Goal: Task Accomplishment & Management: Manage account settings

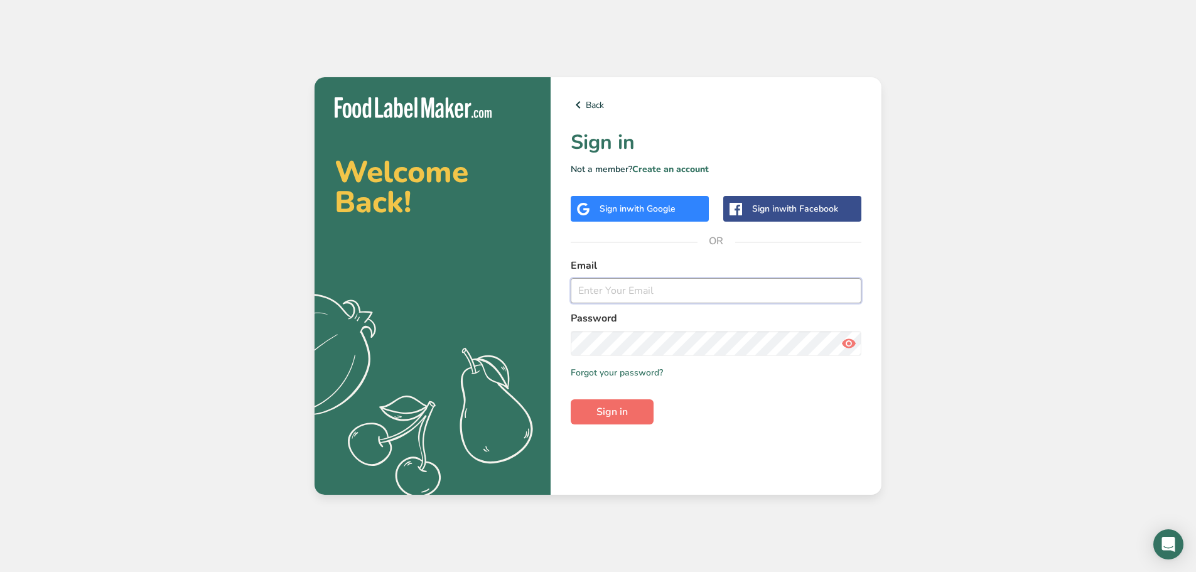
type input "[EMAIL_ADDRESS][DOMAIN_NAME]"
click at [605, 407] on span "Sign in" at bounding box center [611, 411] width 31 height 15
click at [627, 406] on span "Sign in" at bounding box center [611, 411] width 31 height 15
click at [603, 415] on span "Sign in" at bounding box center [611, 411] width 31 height 15
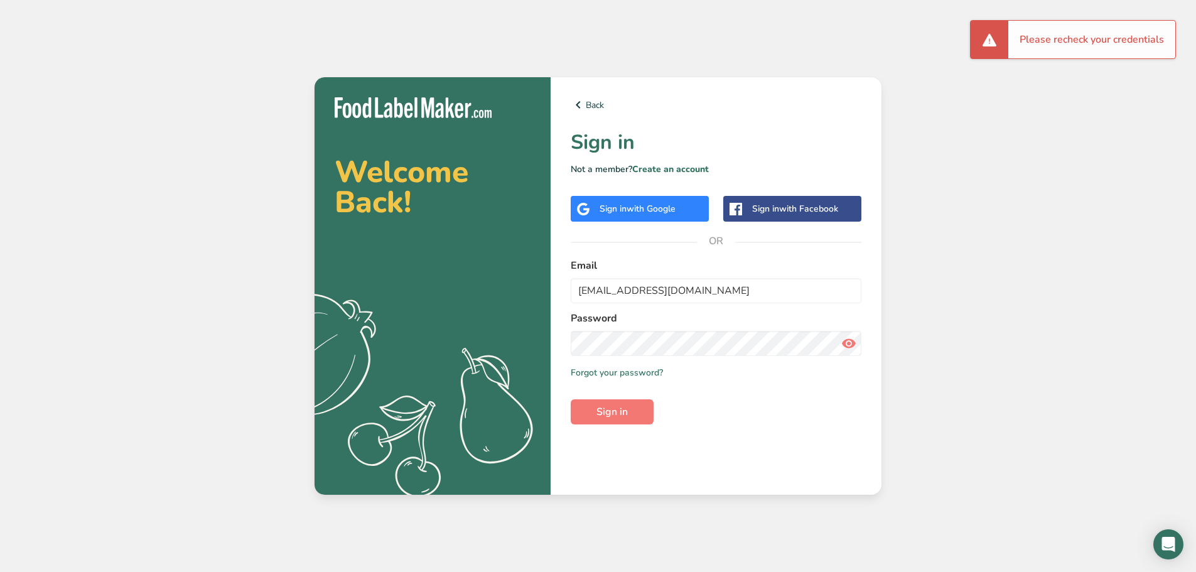
click at [652, 204] on span "with Google" at bounding box center [651, 209] width 49 height 12
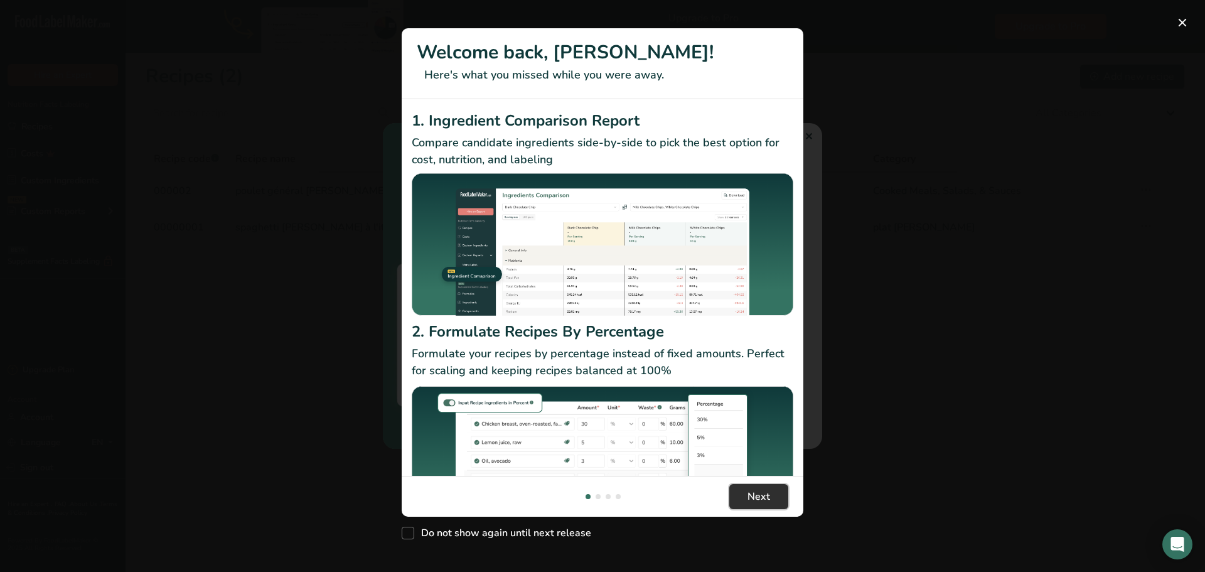
click at [752, 488] on button "Next" at bounding box center [758, 496] width 59 height 25
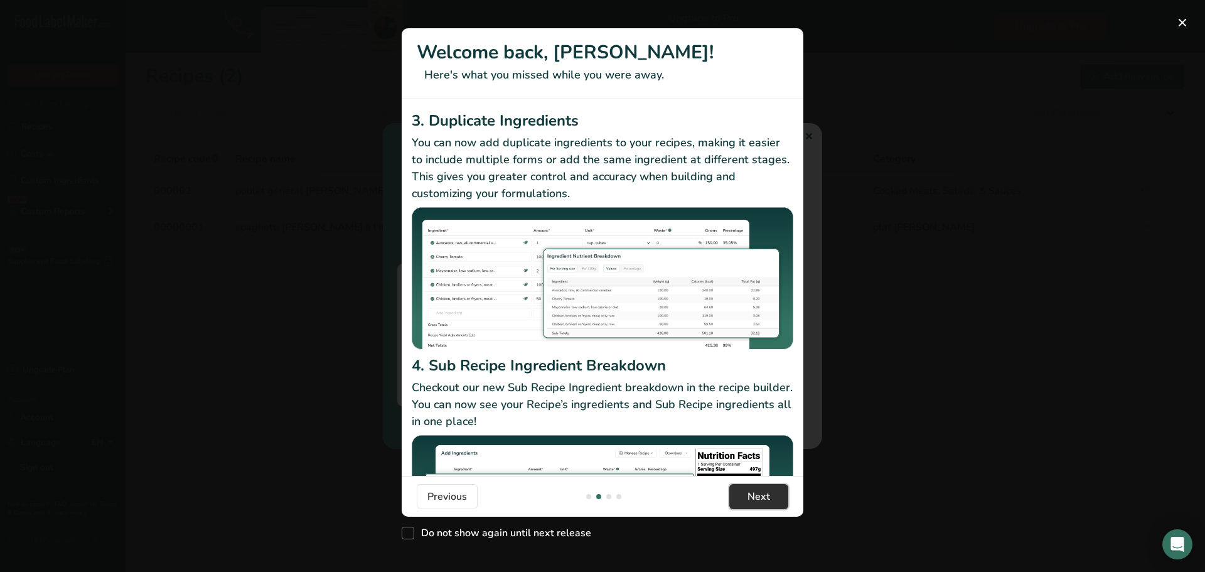
click at [752, 488] on button "Next" at bounding box center [758, 496] width 59 height 25
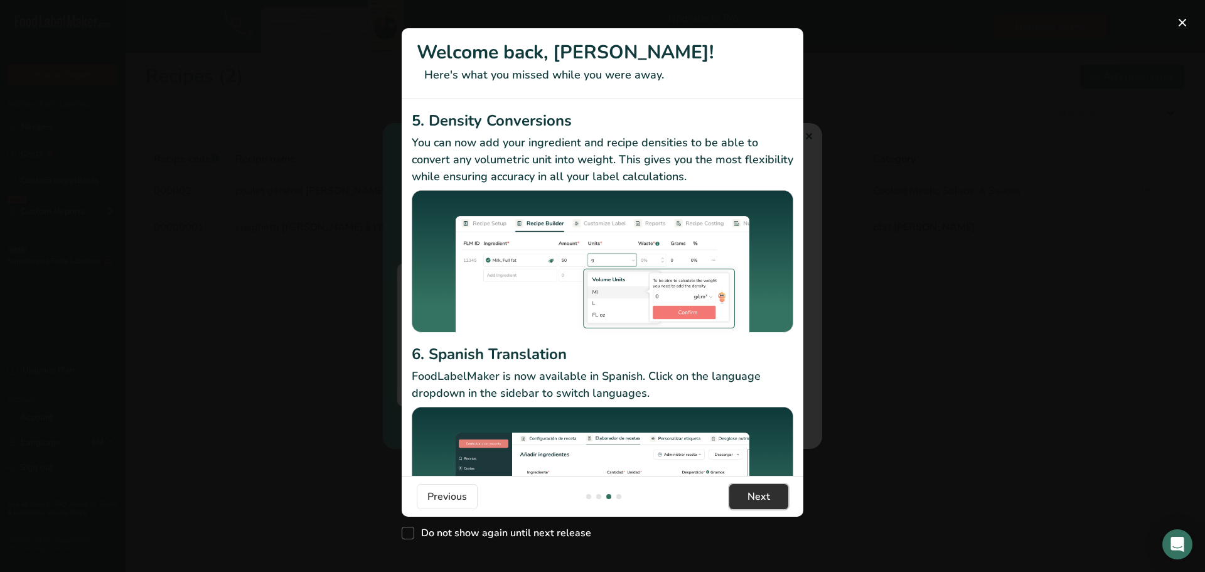
click at [752, 488] on button "Next" at bounding box center [758, 496] width 59 height 25
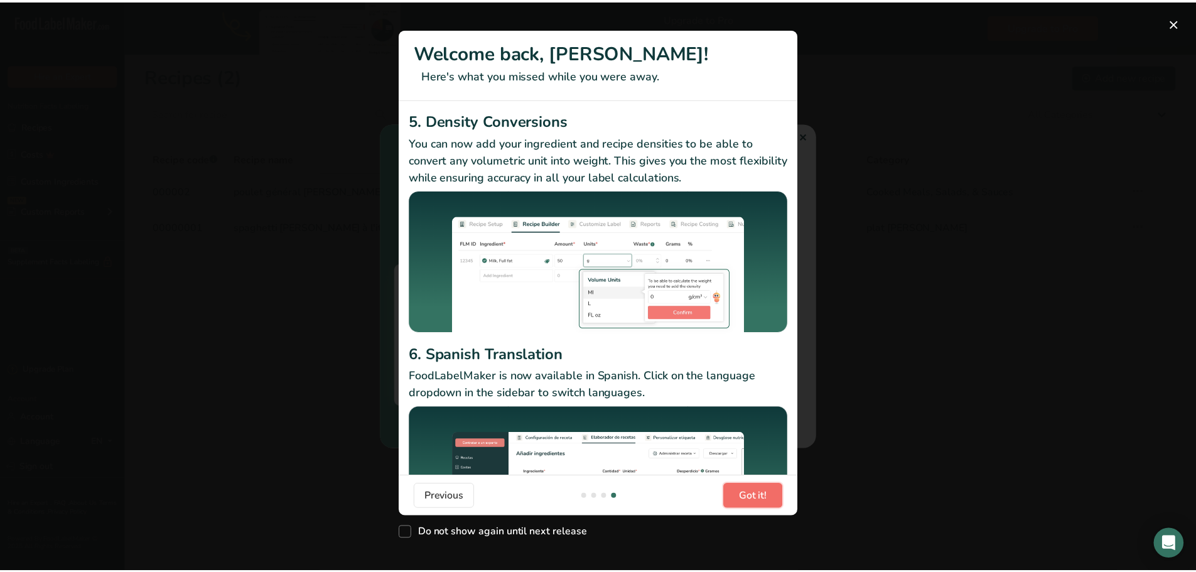
scroll to position [0, 1205]
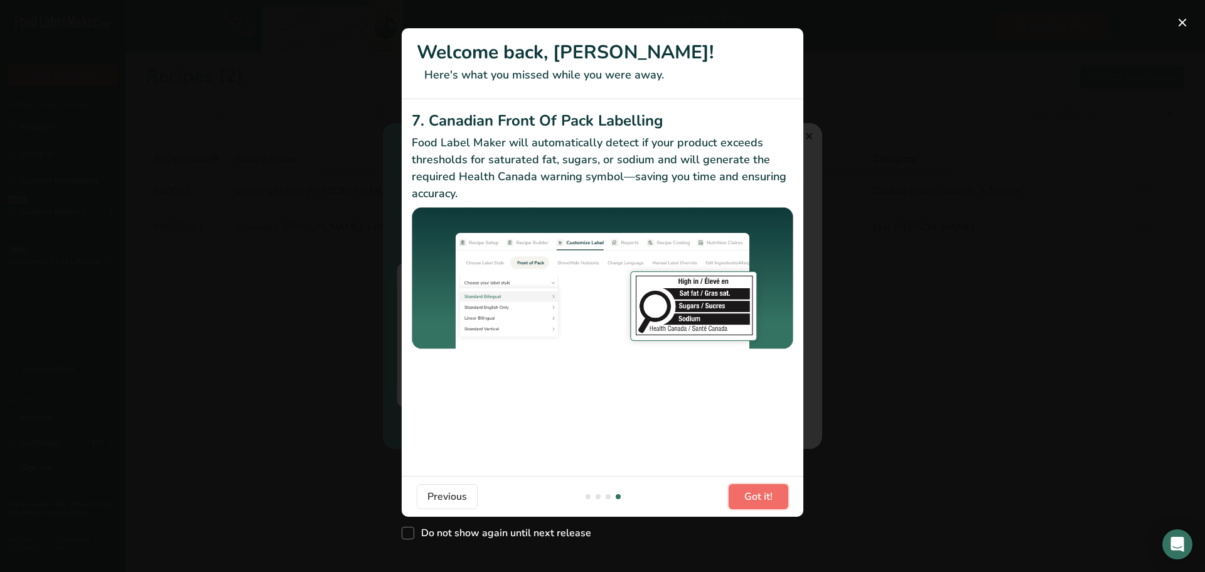
click at [751, 489] on span "Got it!" at bounding box center [759, 496] width 28 height 15
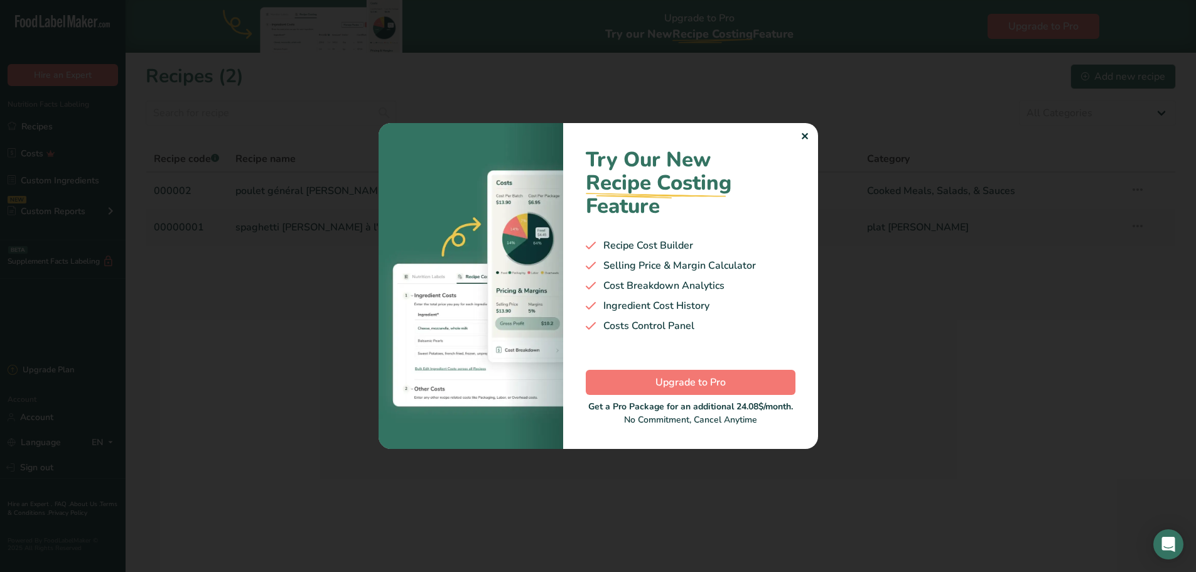
click at [804, 137] on div "✕" at bounding box center [804, 136] width 8 height 15
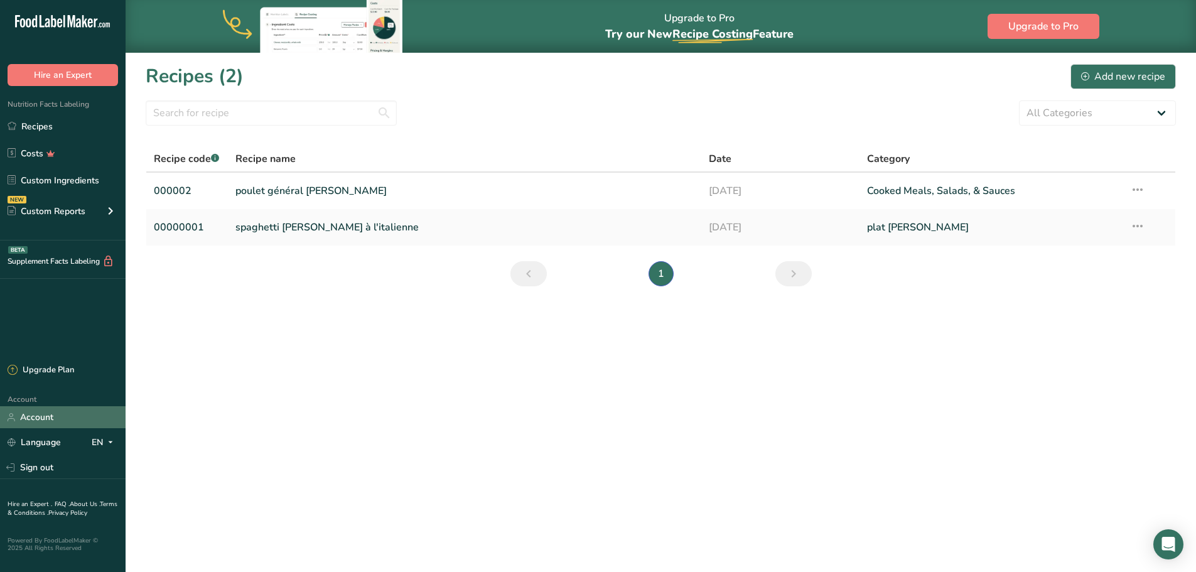
click at [42, 419] on link "Account" at bounding box center [63, 417] width 126 height 22
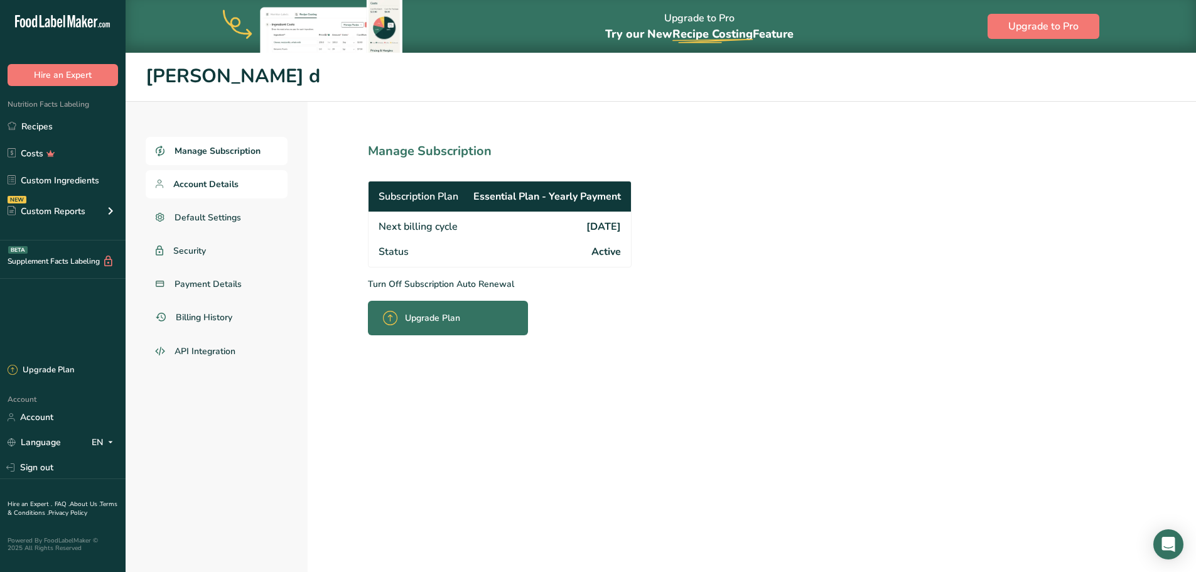
click at [207, 180] on span "Account Details" at bounding box center [205, 184] width 65 height 13
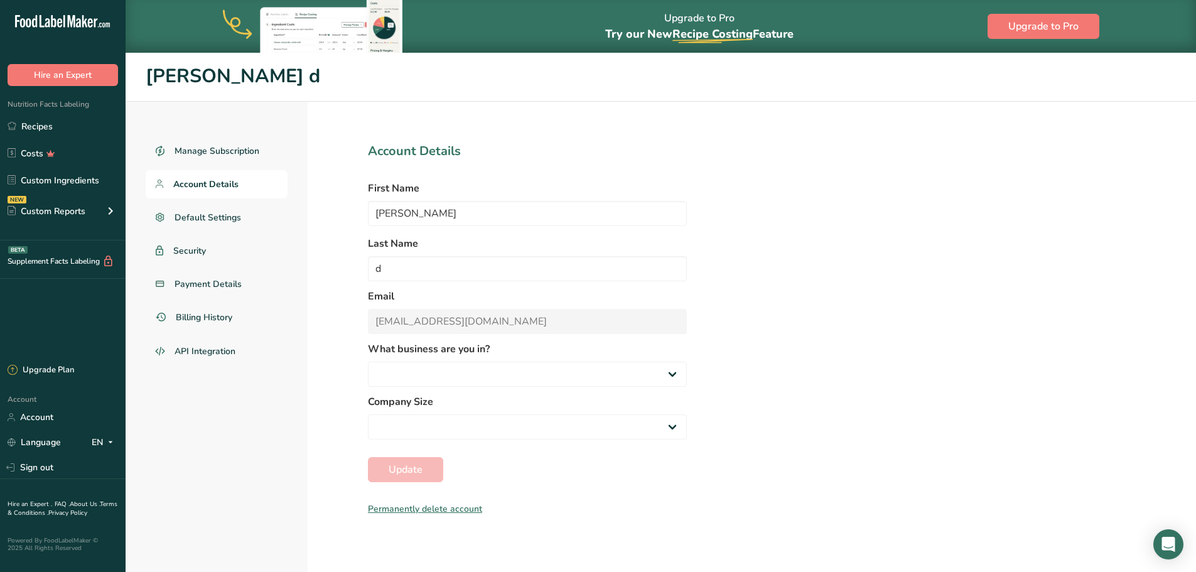
select select
select select "4"
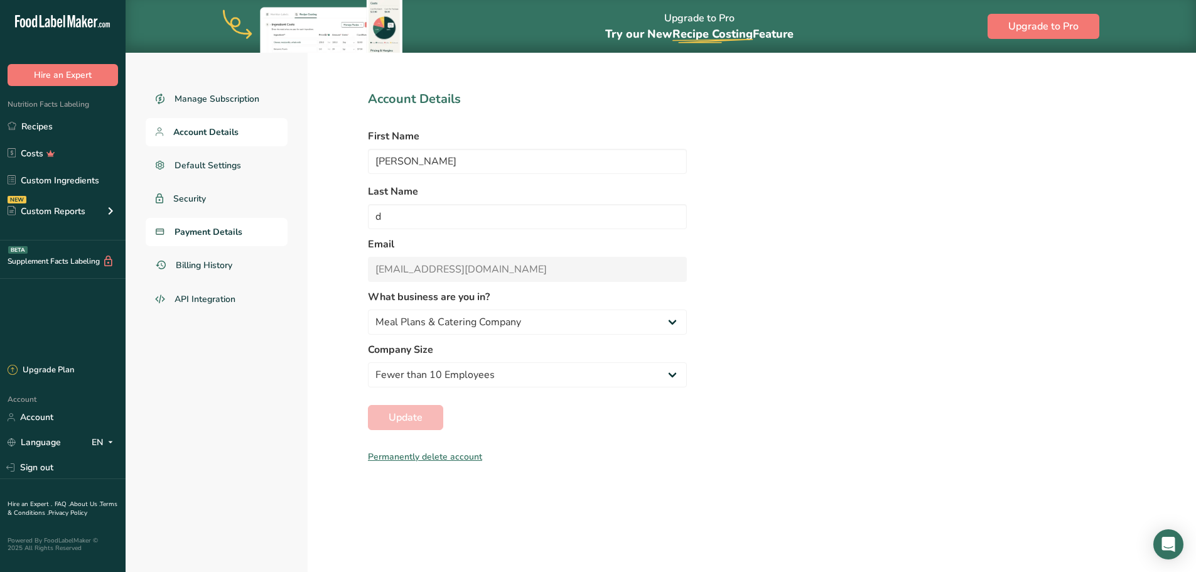
click at [202, 233] on span "Payment Details" at bounding box center [209, 231] width 68 height 13
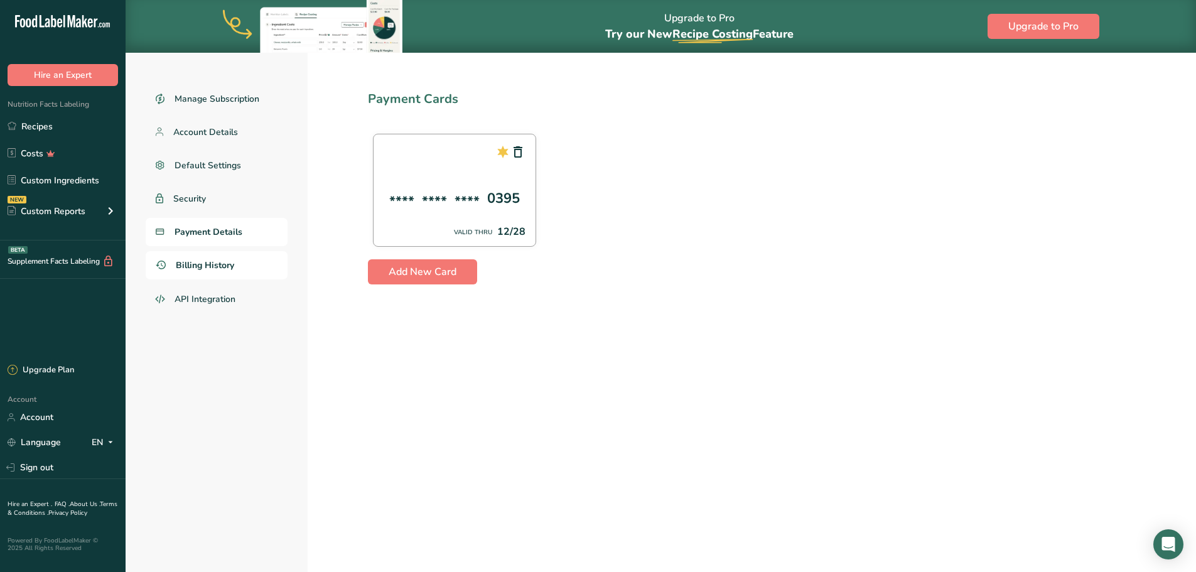
click at [226, 271] on span "Billing History" at bounding box center [205, 265] width 58 height 13
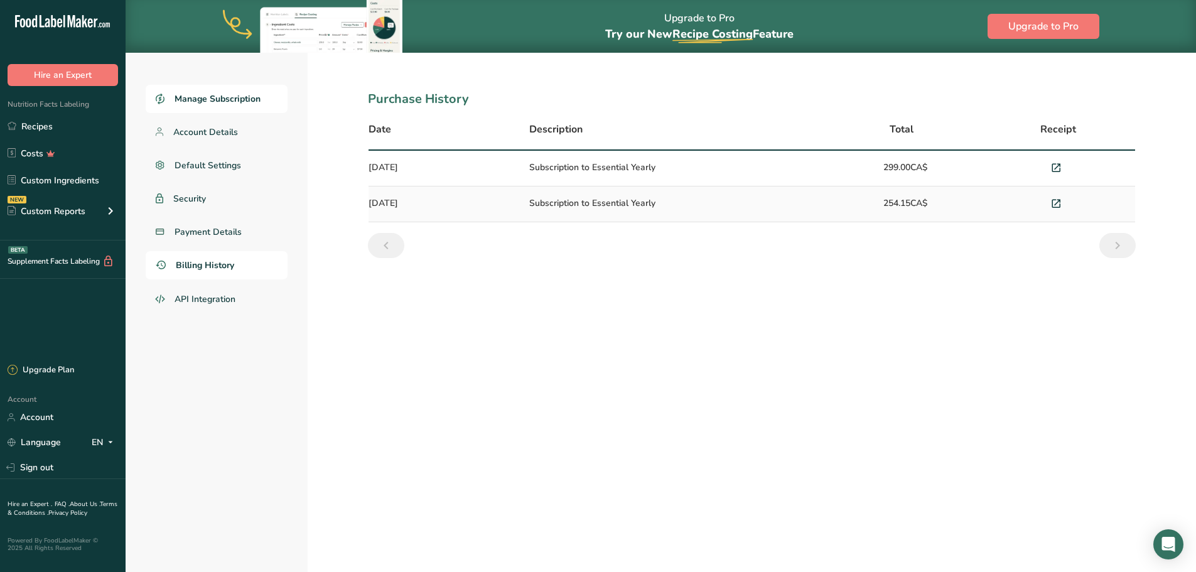
click at [230, 97] on span "Manage Subscription" at bounding box center [218, 98] width 86 height 13
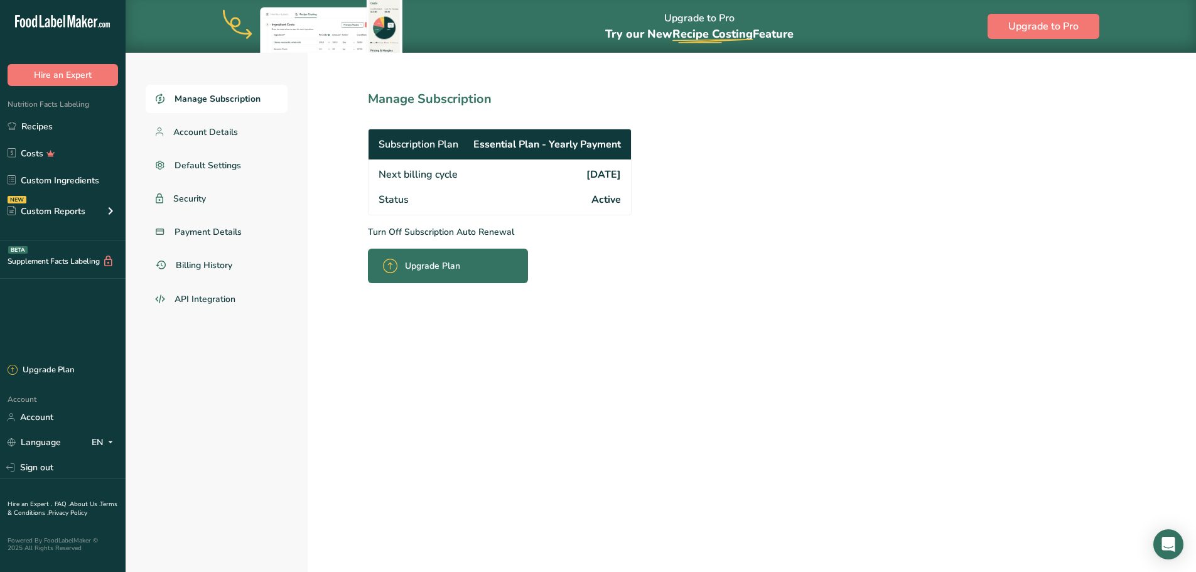
click at [414, 231] on p "Turn Off Subscription Auto Renewal" at bounding box center [527, 231] width 319 height 13
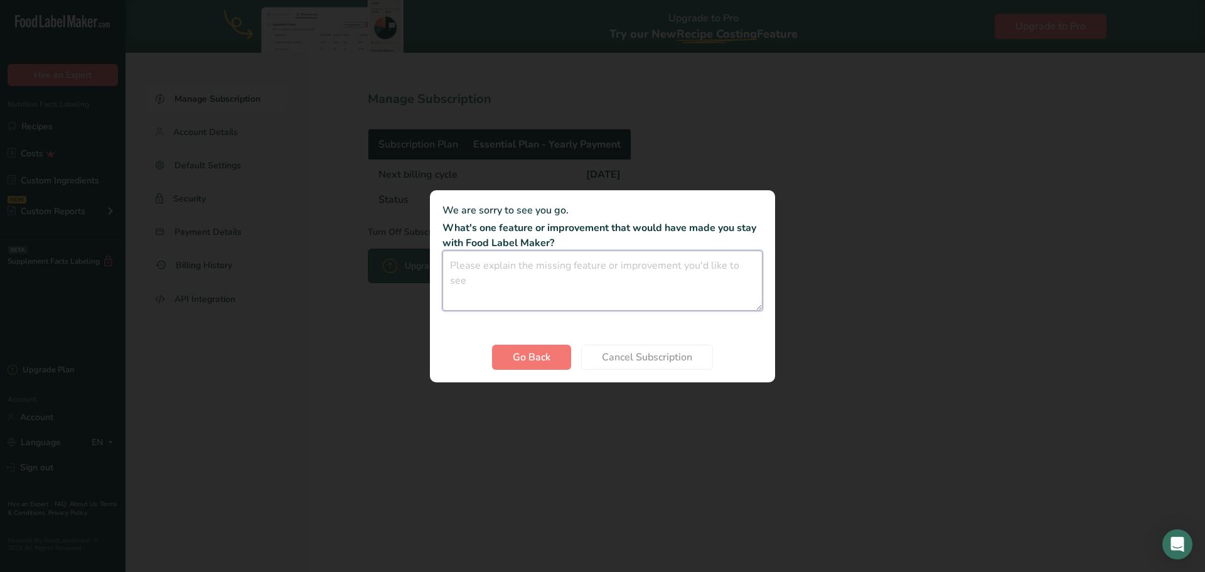
click at [506, 267] on textarea "Cancel subscription modal" at bounding box center [603, 280] width 320 height 60
type textarea "nothing i just dont use this app"
click at [638, 357] on span "Cancel Subscription" at bounding box center [647, 357] width 90 height 15
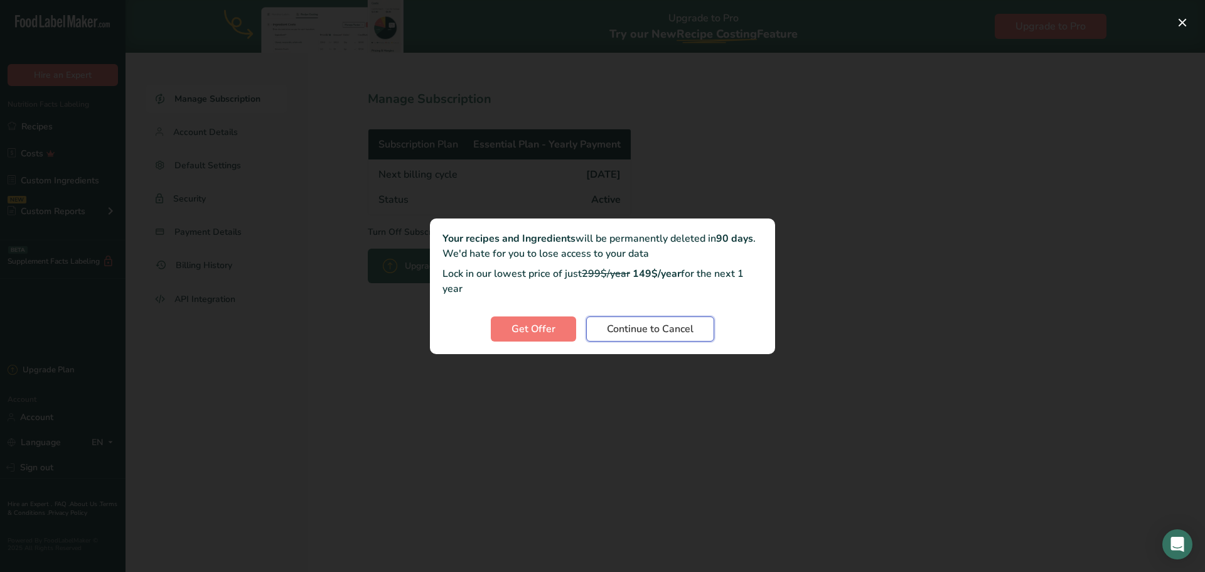
click at [629, 330] on span "Continue to Cancel" at bounding box center [650, 328] width 87 height 15
